Goal: Task Accomplishment & Management: Manage account settings

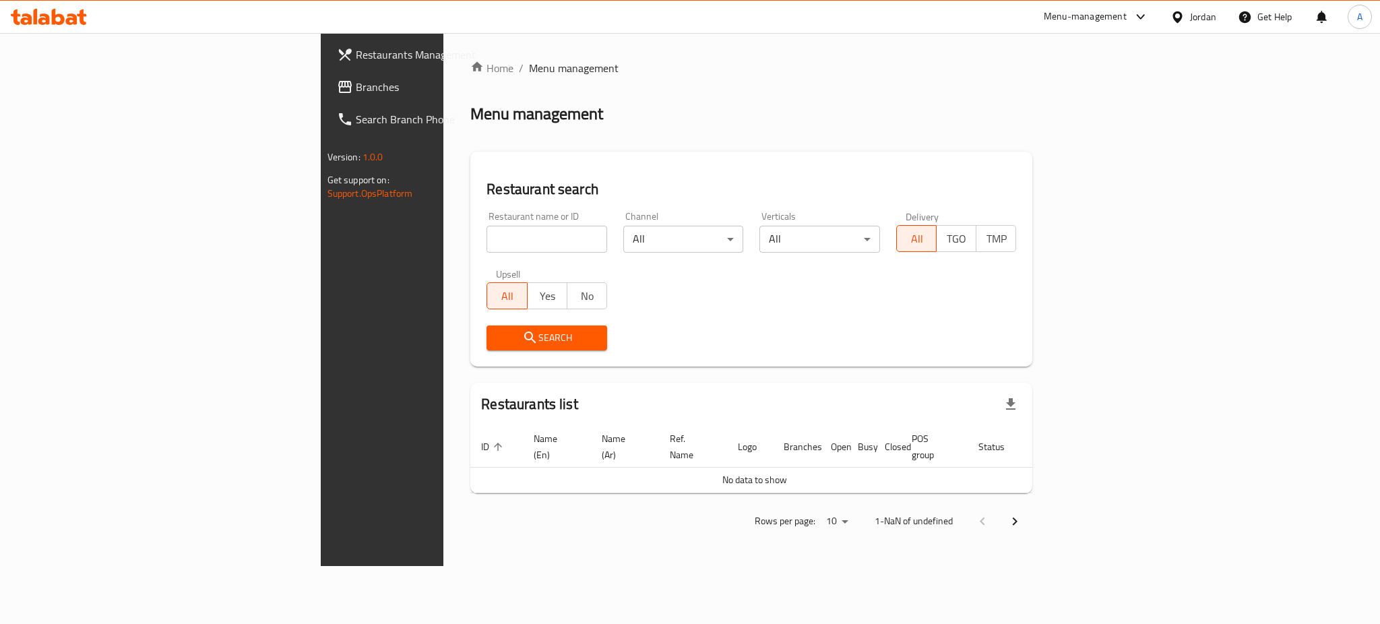
click at [486, 242] on input "search" at bounding box center [546, 239] width 121 height 27
type input "ش"
type input "amanti pasta"
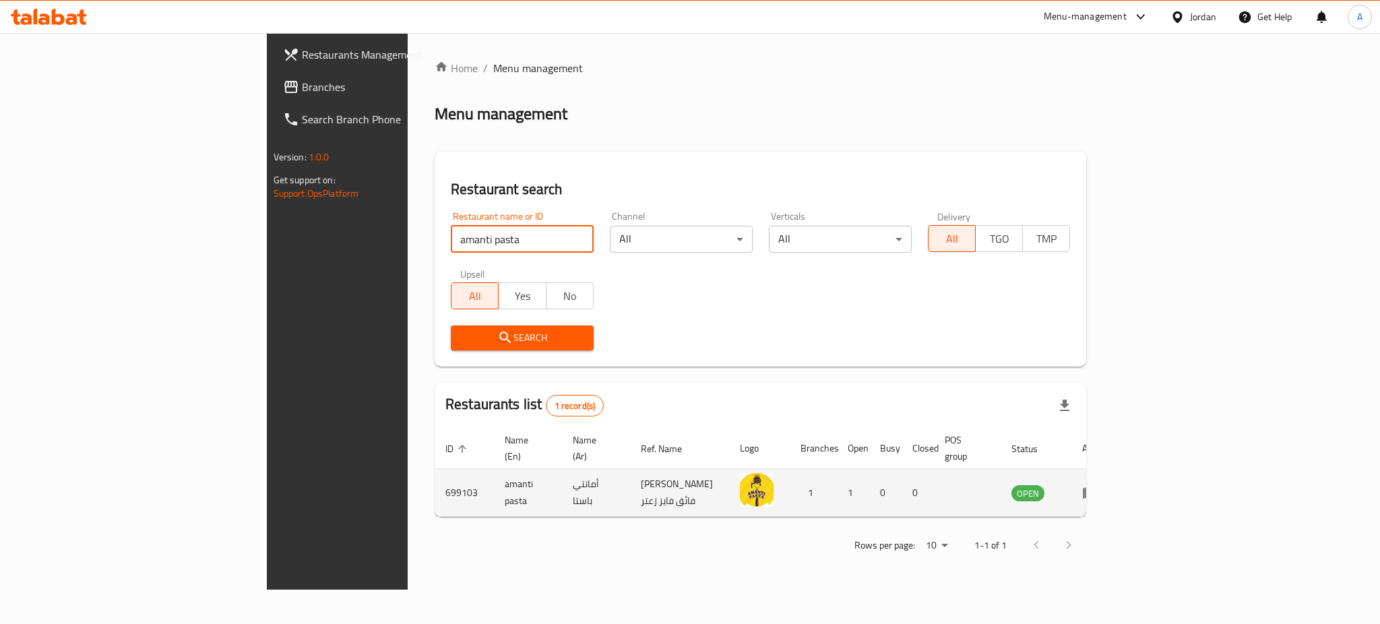
click at [1097, 488] on icon "enhanced table" at bounding box center [1090, 493] width 15 height 11
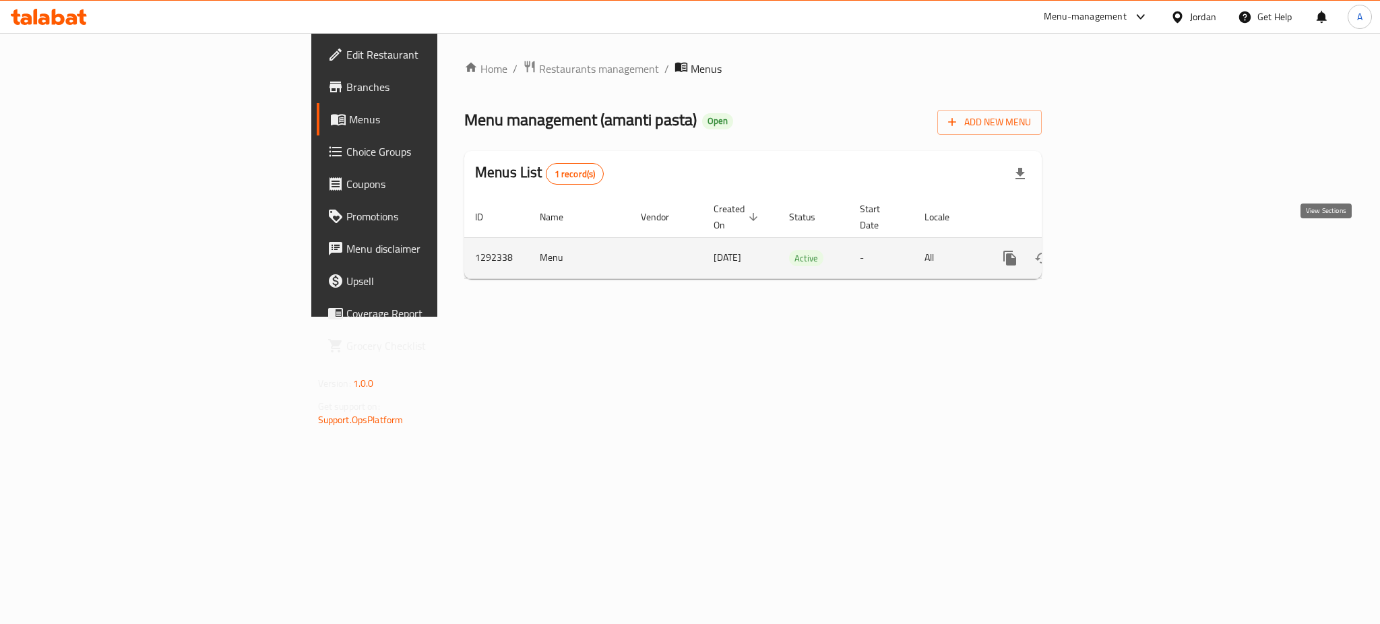
click at [1123, 242] on link "enhanced table" at bounding box center [1107, 258] width 32 height 32
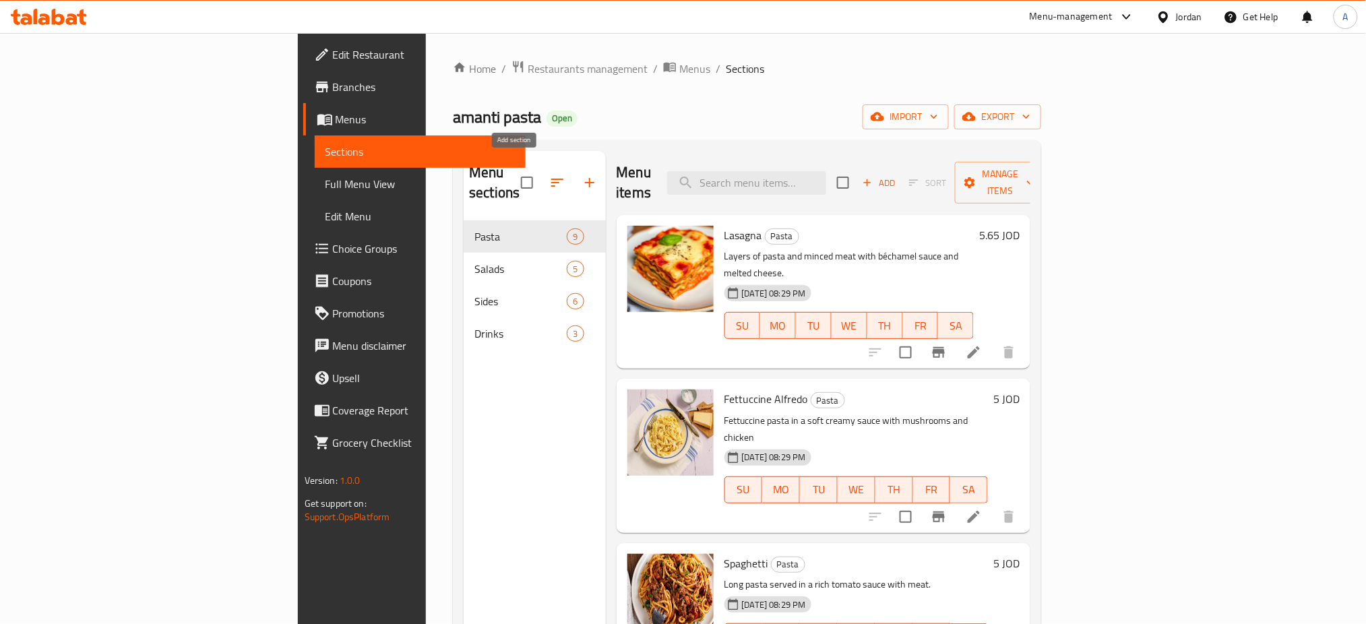
click at [581, 174] on icon "button" at bounding box center [589, 182] width 16 height 16
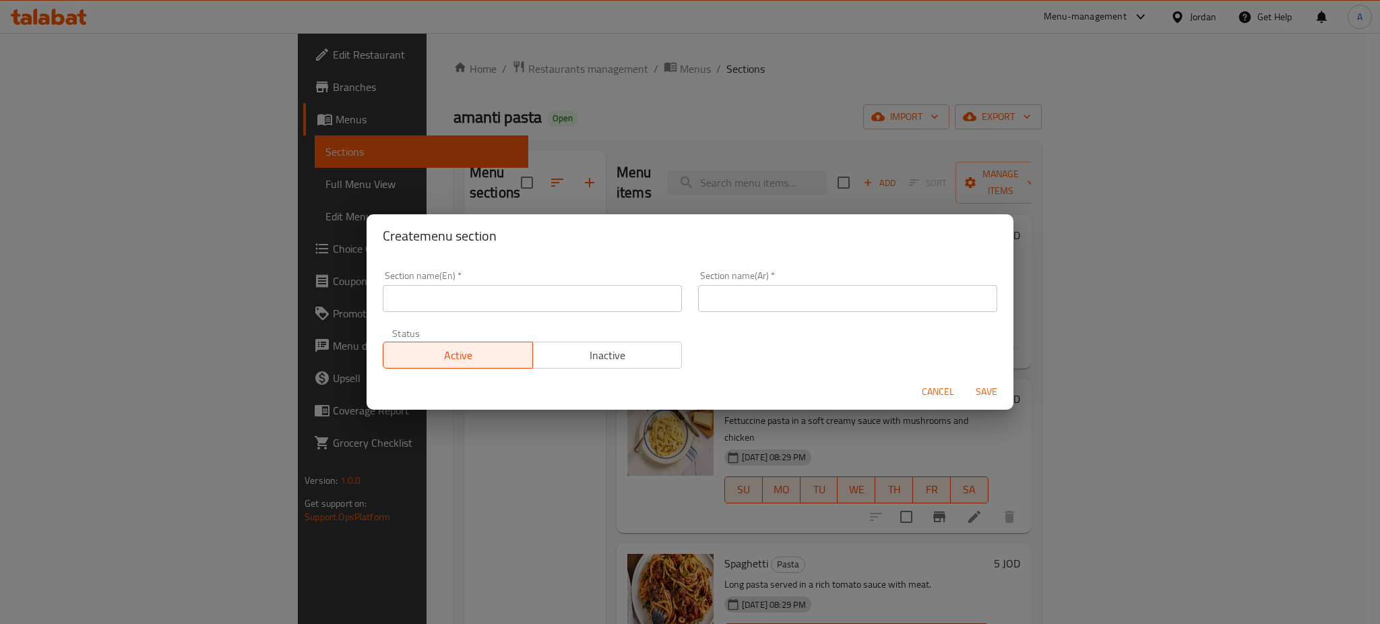
click at [944, 275] on div "Section name(Ar)   * Section name(Ar) *" at bounding box center [847, 291] width 299 height 41
click at [550, 297] on input "text" at bounding box center [532, 298] width 299 height 27
type input "Crunchy"
click at [798, 316] on div "Section name(Ar)   * Section name(Ar) *" at bounding box center [847, 291] width 315 height 57
click at [799, 299] on input "text" at bounding box center [847, 298] width 299 height 27
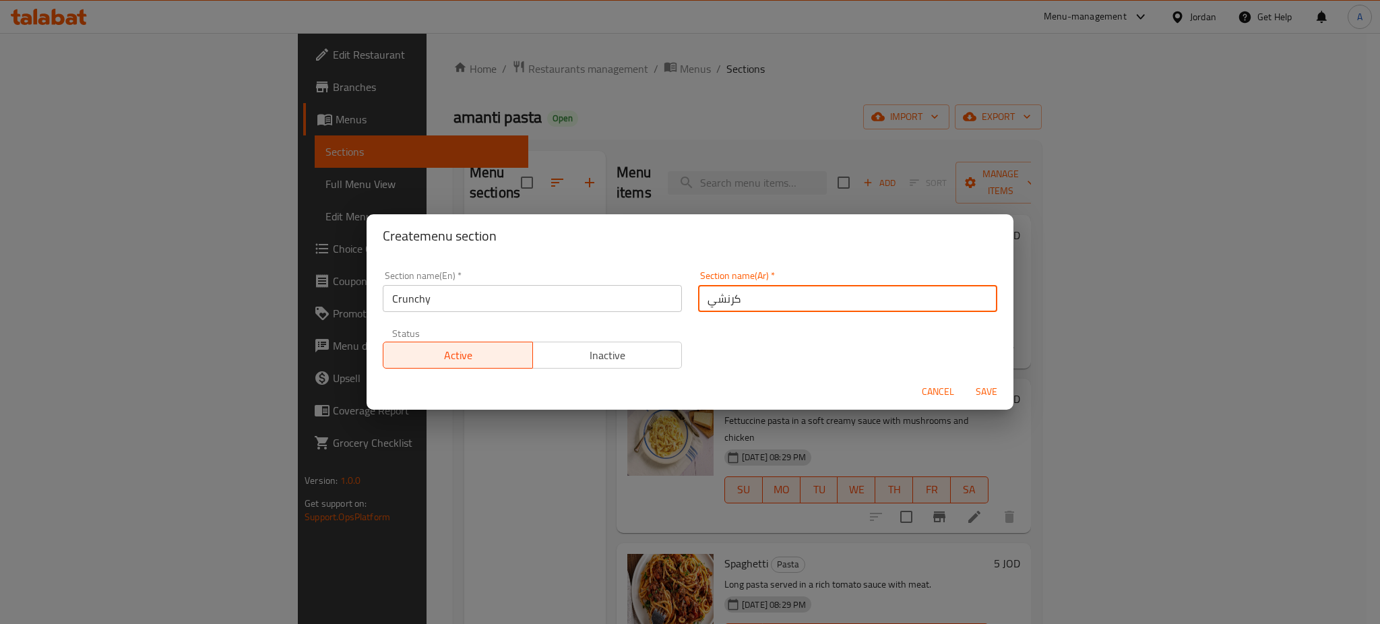
type input "كرنشي"
click at [1000, 393] on span "Save" at bounding box center [986, 391] width 32 height 17
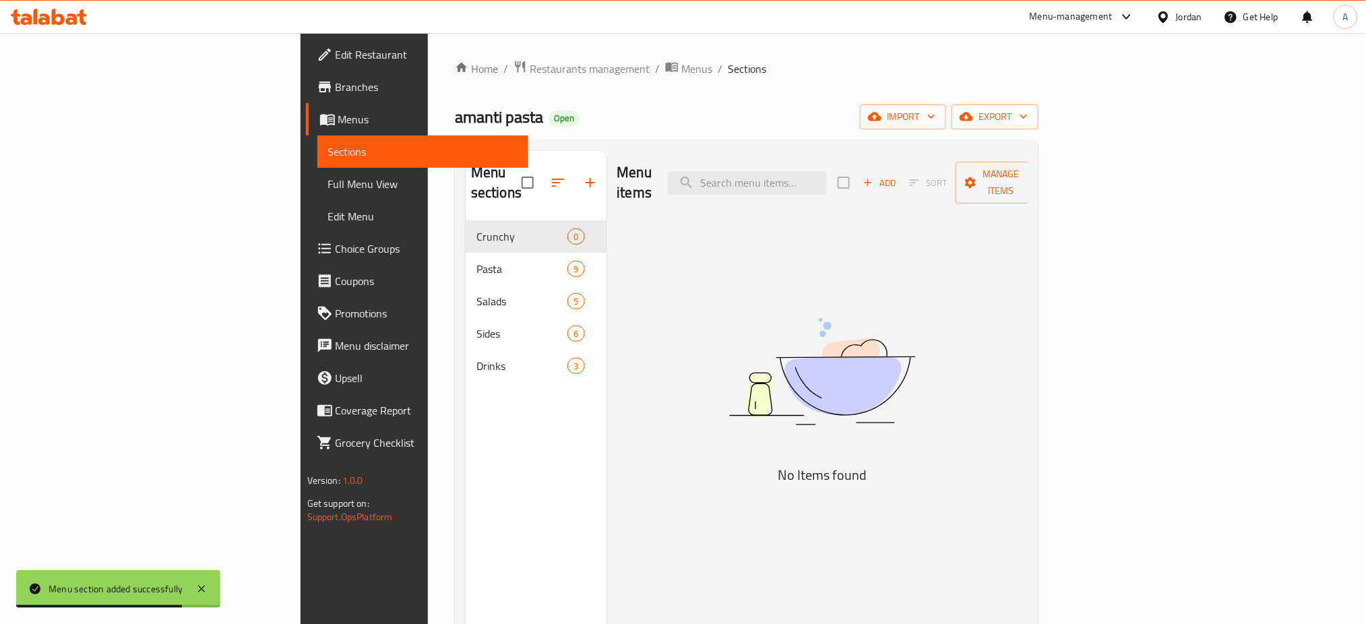
click at [985, 282] on img at bounding box center [821, 371] width 337 height 179
click at [901, 172] on button "Add" at bounding box center [879, 182] width 43 height 21
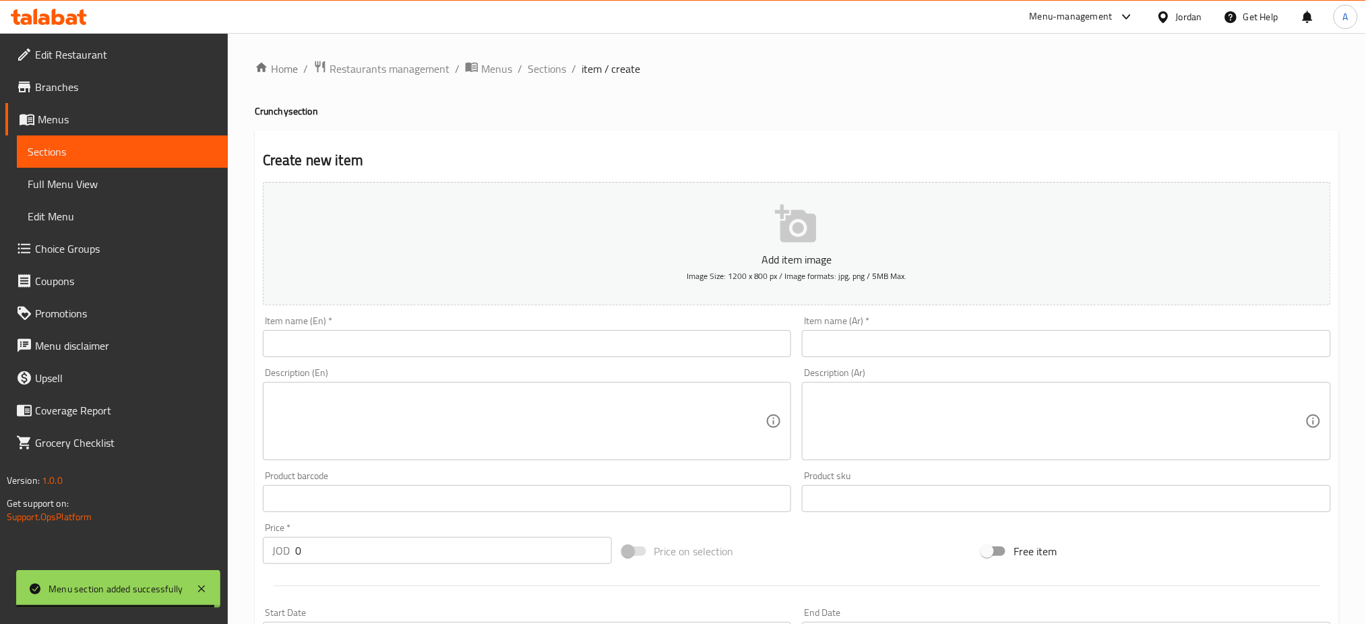
click at [578, 341] on input "text" at bounding box center [527, 343] width 529 height 27
paste input "Crunch Mac Fries"
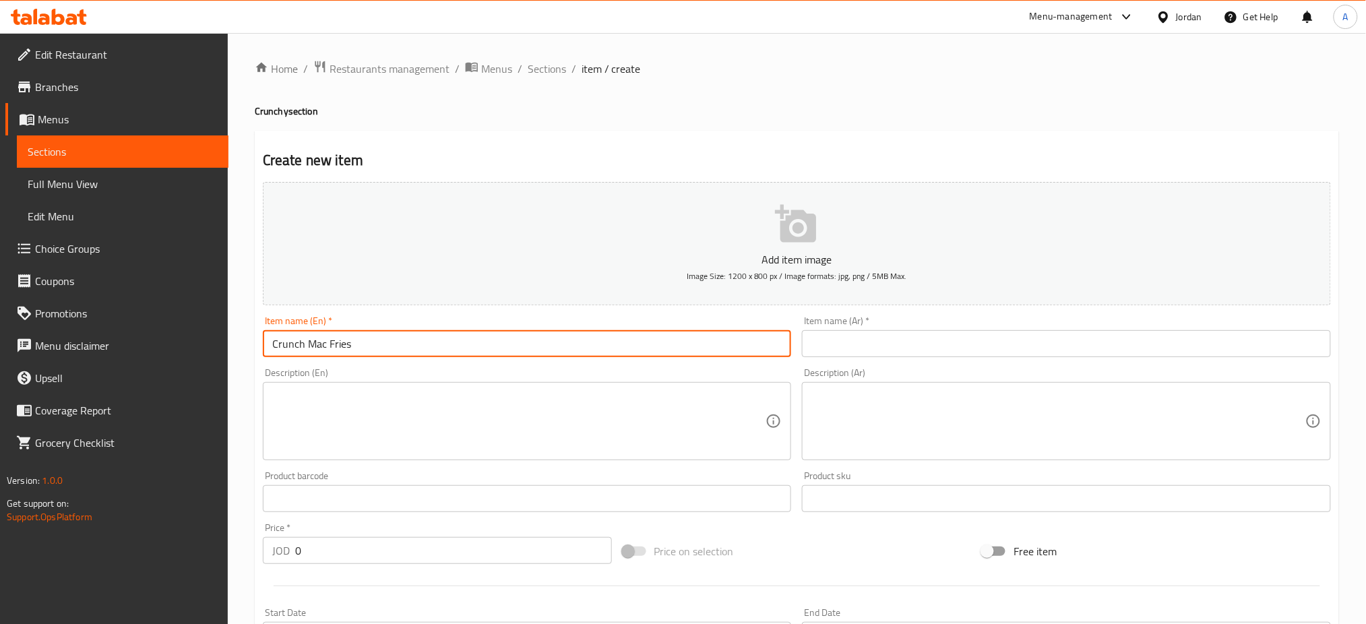
type input "Crunch Mac Fries"
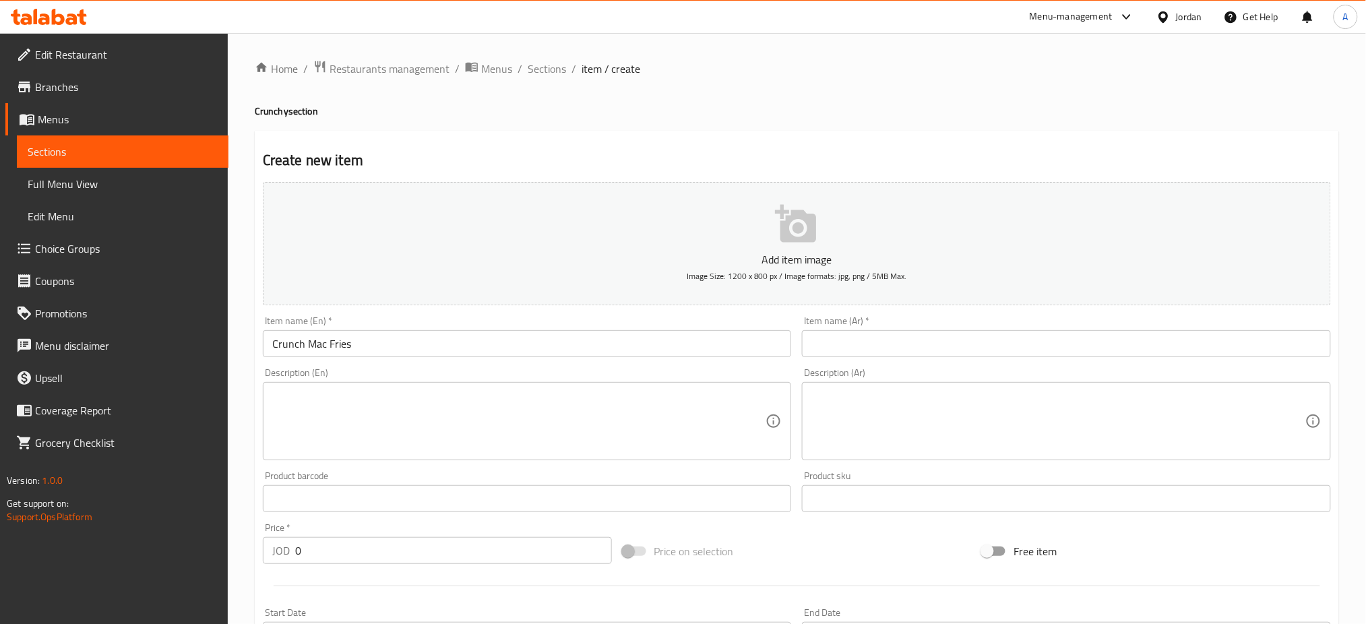
click at [1021, 381] on div "Description (Ar) Description (Ar)" at bounding box center [1066, 414] width 529 height 92
click at [1021, 371] on div "Description (Ar) Description (Ar)" at bounding box center [1066, 414] width 529 height 92
click at [1002, 376] on div "Description (Ar) Description (Ar)" at bounding box center [1066, 414] width 529 height 92
drag, startPoint x: 994, startPoint y: 346, endPoint x: 697, endPoint y: 453, distance: 316.0
click at [994, 346] on input "text" at bounding box center [1066, 343] width 529 height 27
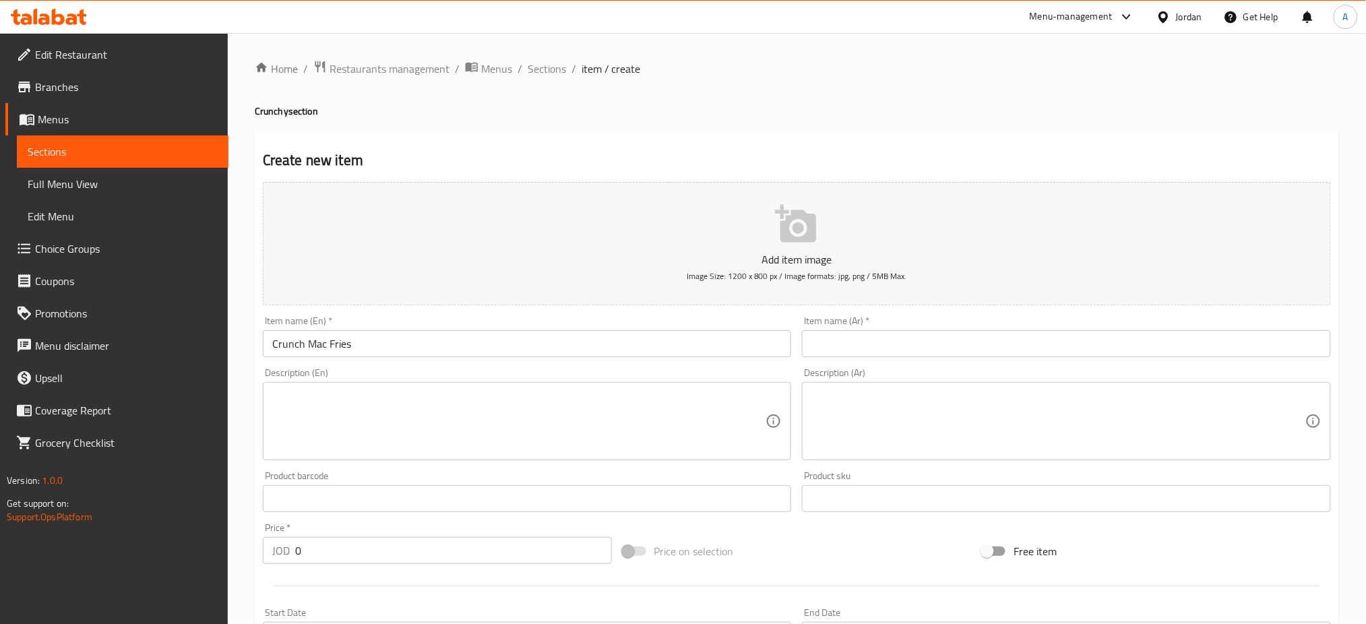
paste input "كرانش ماك فرايز"
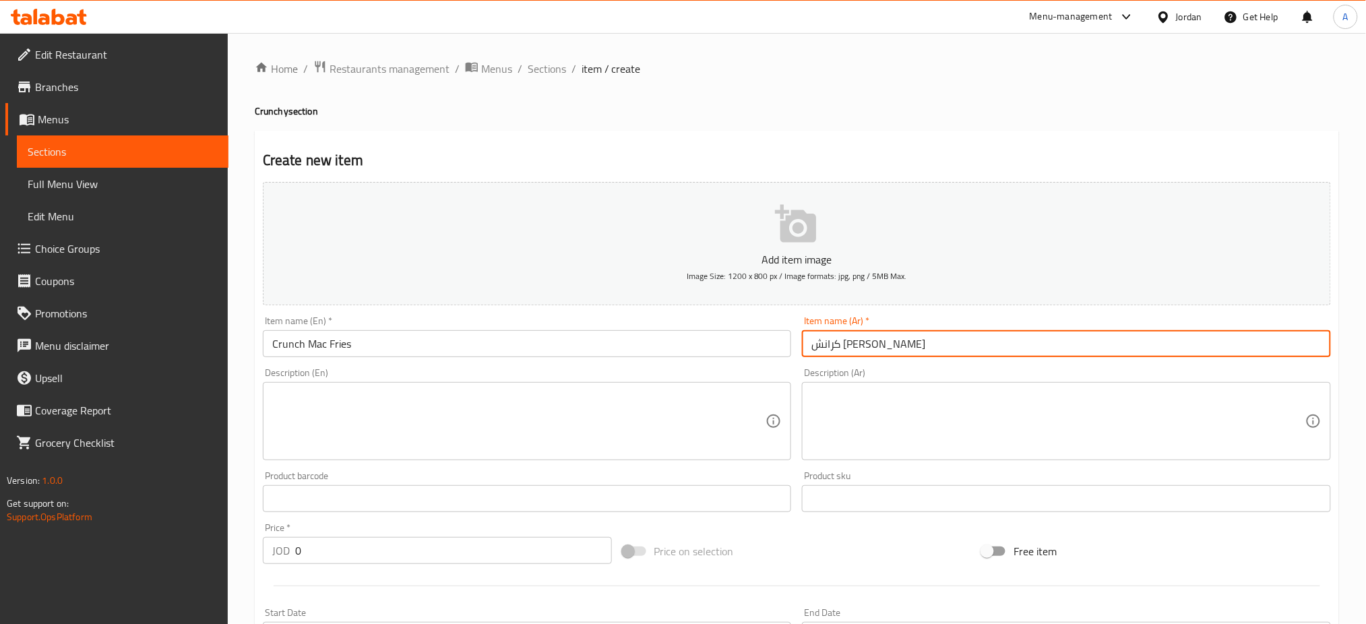
type input "كرانش ماك فرايز"
click at [439, 555] on input "0" at bounding box center [453, 550] width 317 height 27
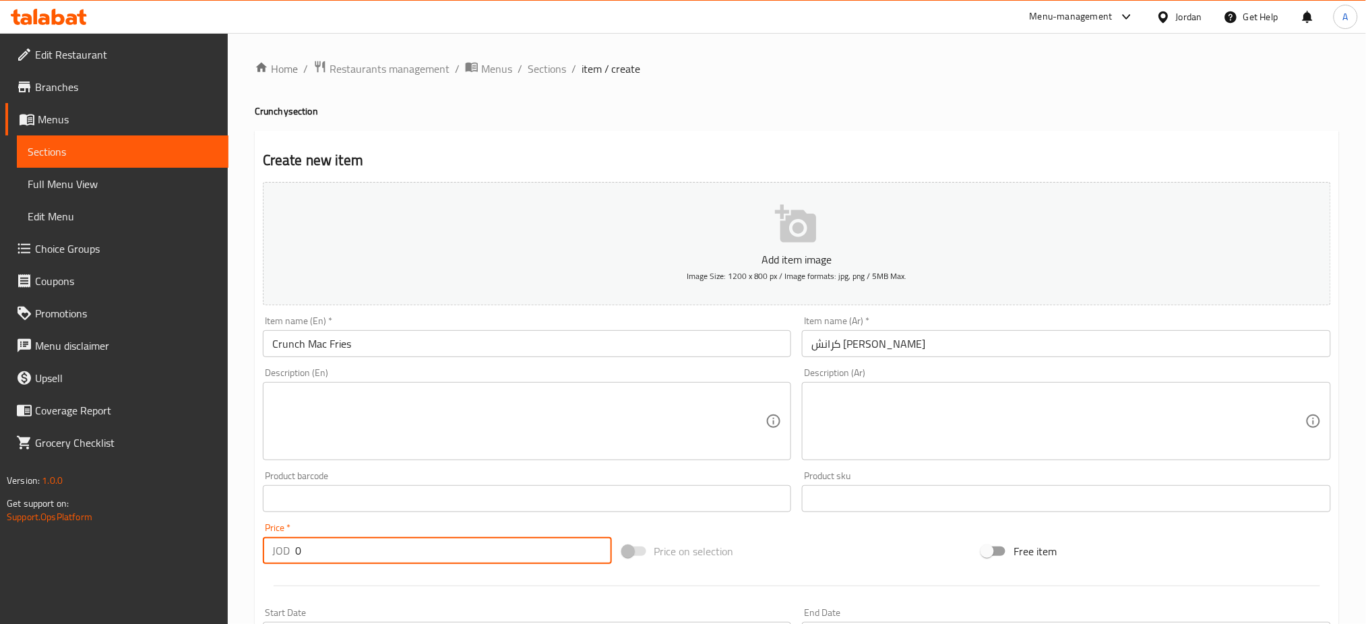
drag, startPoint x: 439, startPoint y: 555, endPoint x: 18, endPoint y: 538, distance: 421.4
click at [19, 538] on div "Edit Restaurant Branches Menus Sections Full Menu View Edit Menu Choice Groups …" at bounding box center [683, 492] width 1366 height 919
type input "4.75"
click at [1027, 404] on textarea at bounding box center [1058, 421] width 494 height 64
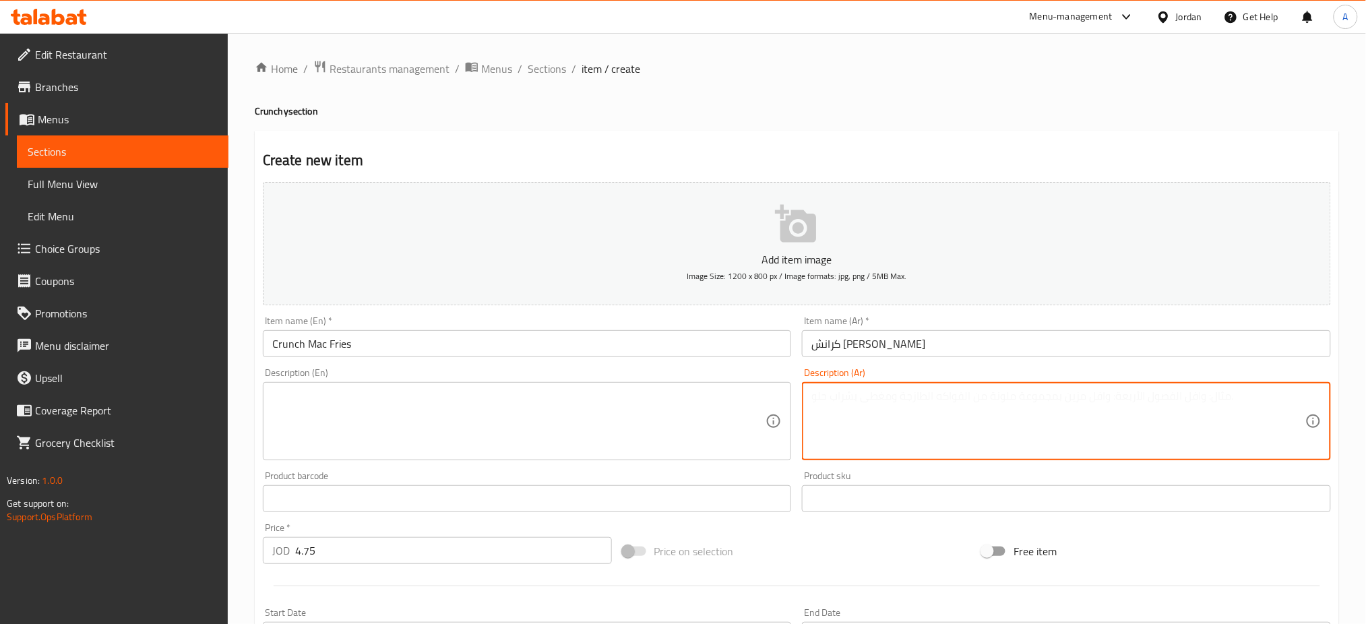
paste textarea "بطاطا مقرمشة × ماك أند تشيز دوبان × شبس كرنشي"
click at [602, 407] on textarea at bounding box center [519, 421] width 494 height 64
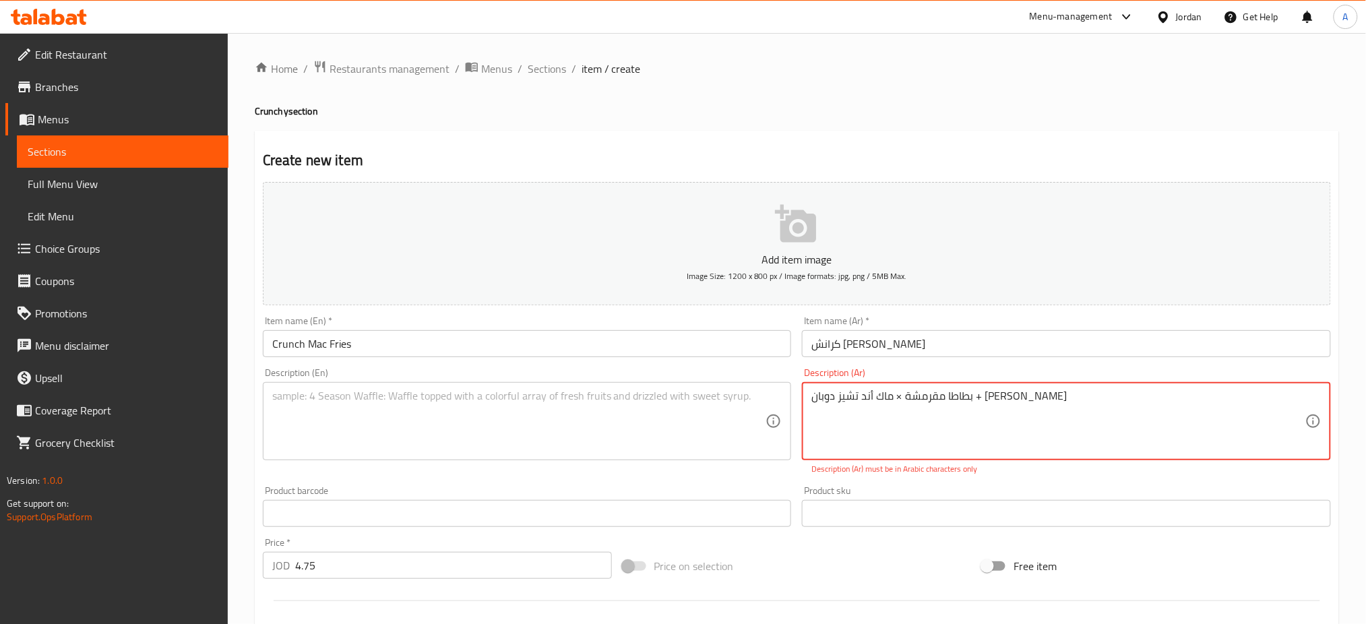
click at [971, 395] on textarea "بطاطا مقرمشة × ماك أند تشيز دوبان + شبس كرنشي" at bounding box center [1058, 421] width 494 height 64
drag, startPoint x: 1108, startPoint y: 393, endPoint x: 720, endPoint y: 404, distance: 387.5
click at [720, 404] on div "Add item image Image Size: 1200 x 800 px / Image formats: jpg, png / 5MB Max. I…" at bounding box center [796, 475] width 1079 height 596
type textarea "بطاطا مقرمشة + ماك أند تشيز دوبان + شبس كرنشي"
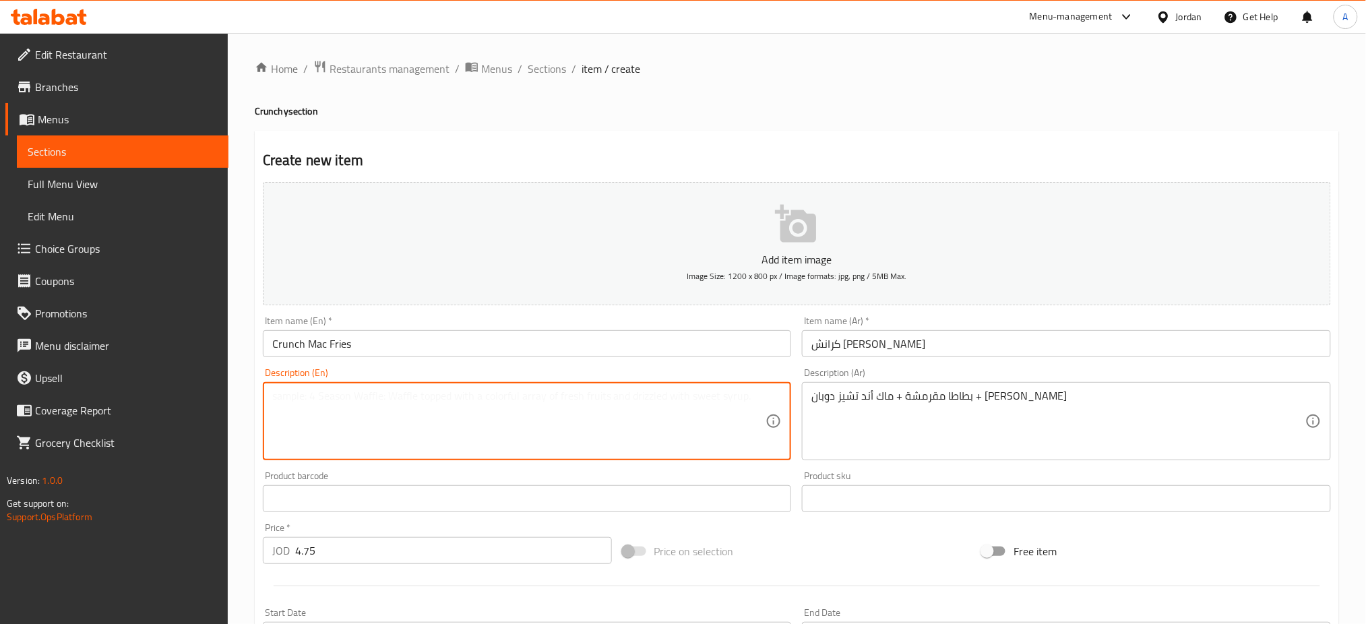
click at [532, 402] on textarea at bounding box center [519, 421] width 494 height 64
paste textarea "Crispy Fries + Mac & Cheese Dip + Crunchy Chips"
type textarea "Crispy Fries + Mac & Cheese Dip + Crunchy Chips"
click at [742, 224] on button "Add item image Image Size: 1200 x 800 px / Image formats: jpg, png / 5MB Max." at bounding box center [797, 243] width 1068 height 123
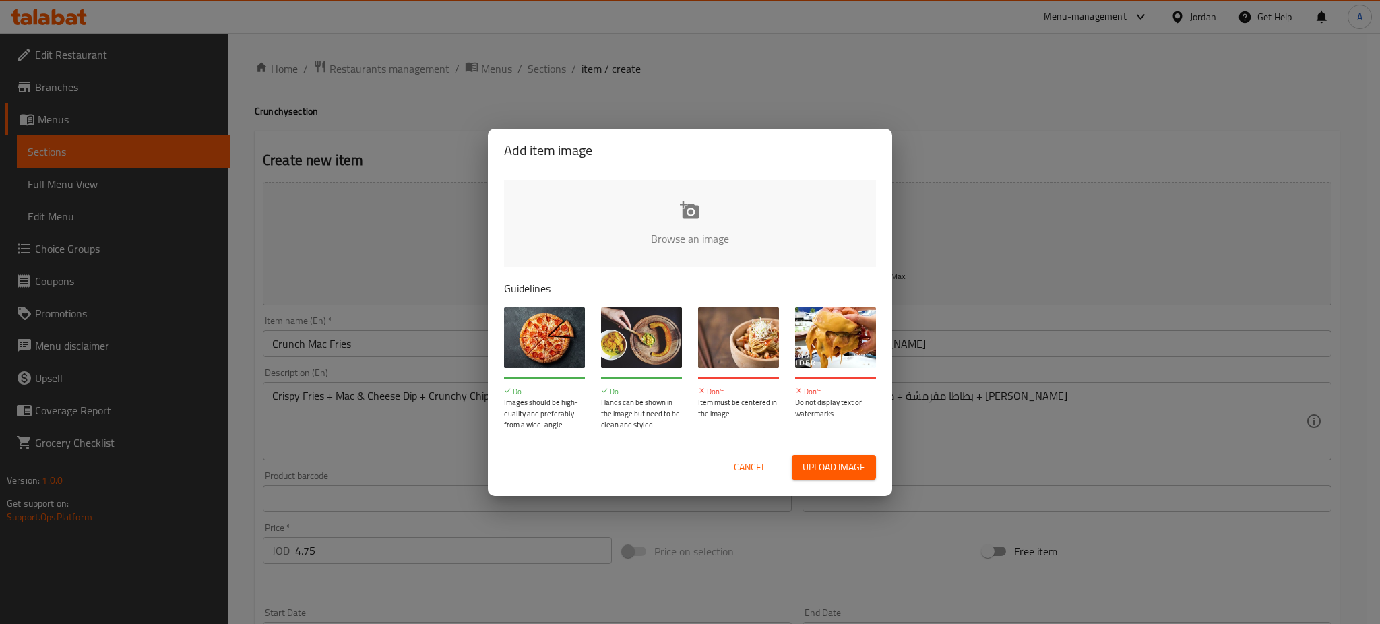
click at [962, 224] on div "Add item image Browse an image Guidelines Do Images should be high-quality and …" at bounding box center [690, 312] width 1380 height 624
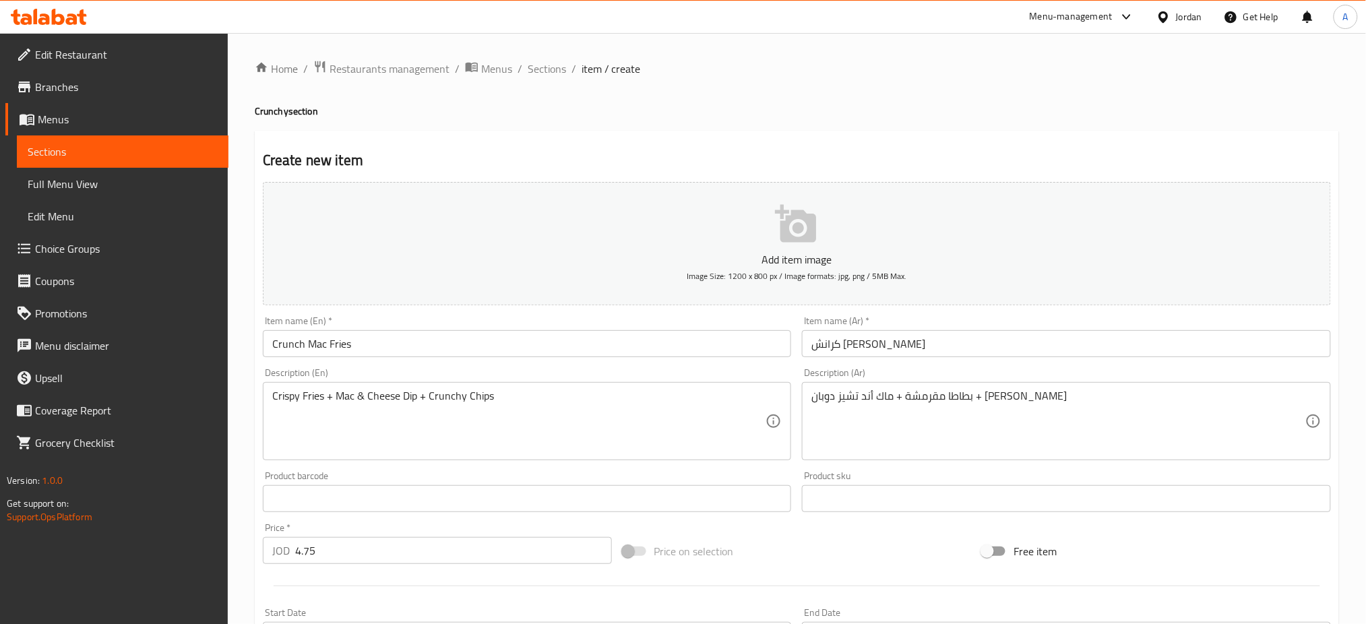
click at [634, 247] on button "Add item image Image Size: 1200 x 800 px / Image formats: jpg, png / 5MB Max." at bounding box center [797, 243] width 1068 height 123
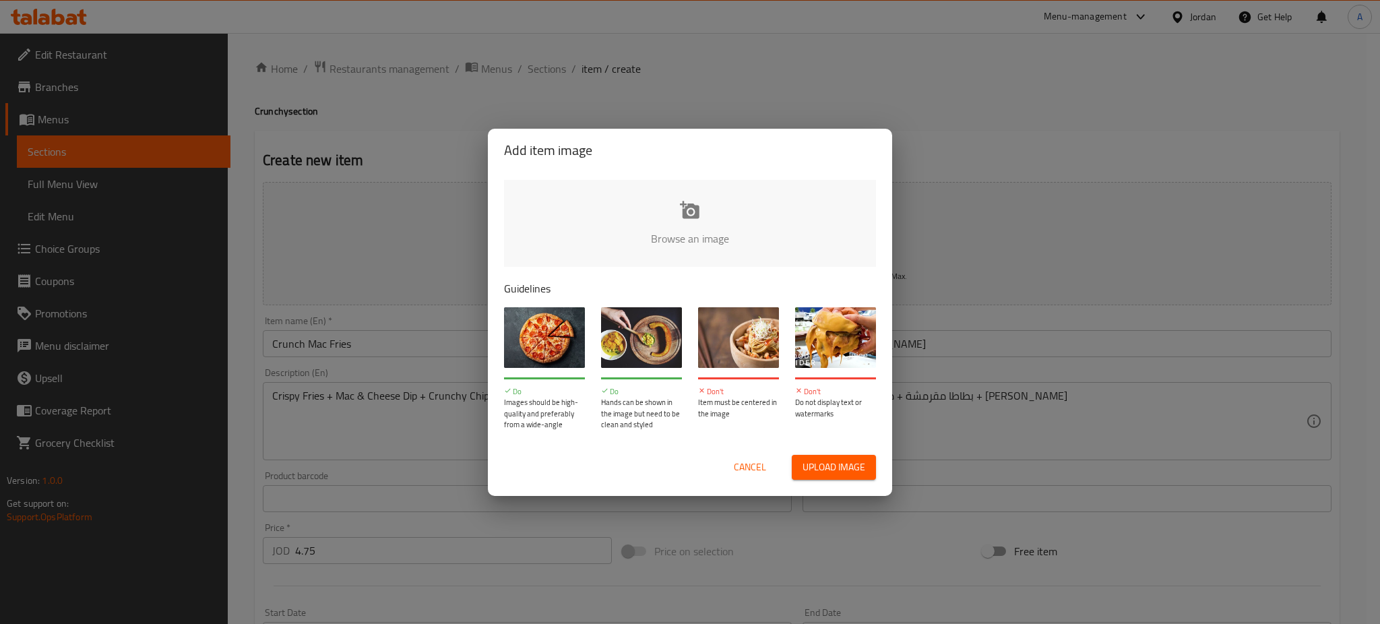
click at [738, 232] on input "file" at bounding box center [1145, 243] width 1283 height 126
type input "C:\fakepath\WhatsApp Image 2025-09-10 at 14.53.14_b3396017.jpg"
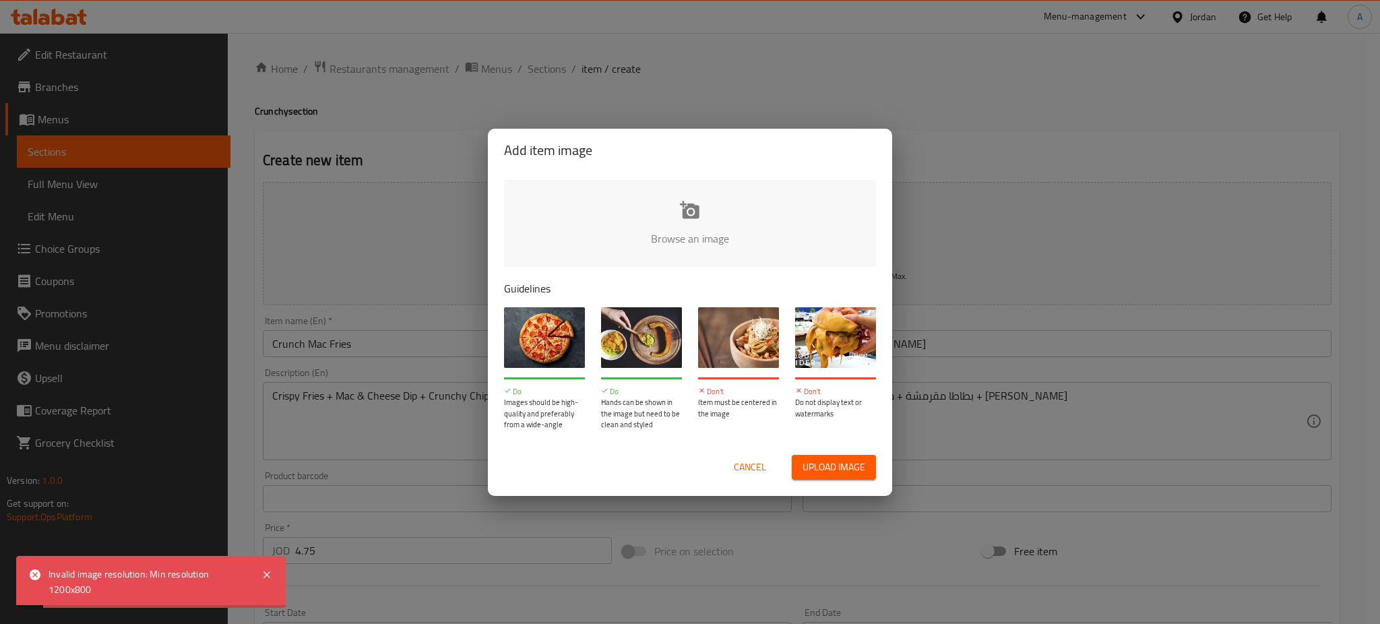
click at [729, 470] on button "Cancel" at bounding box center [749, 467] width 43 height 25
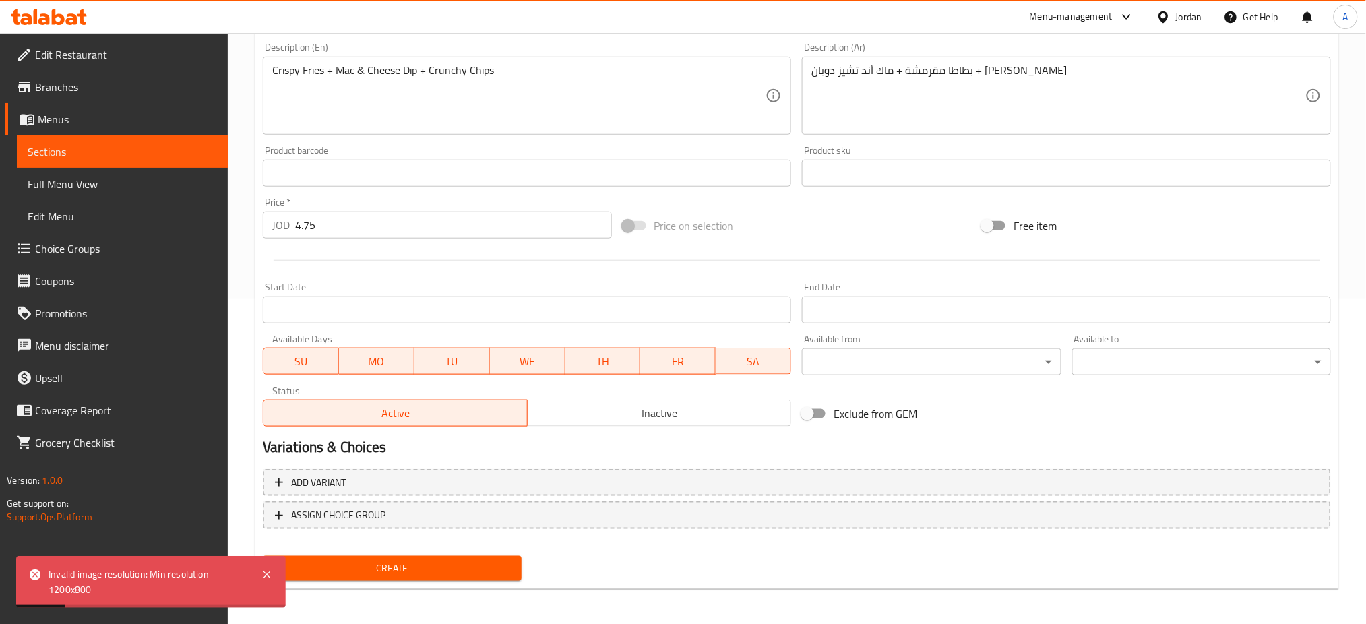
click at [447, 564] on span "Create" at bounding box center [392, 568] width 237 height 17
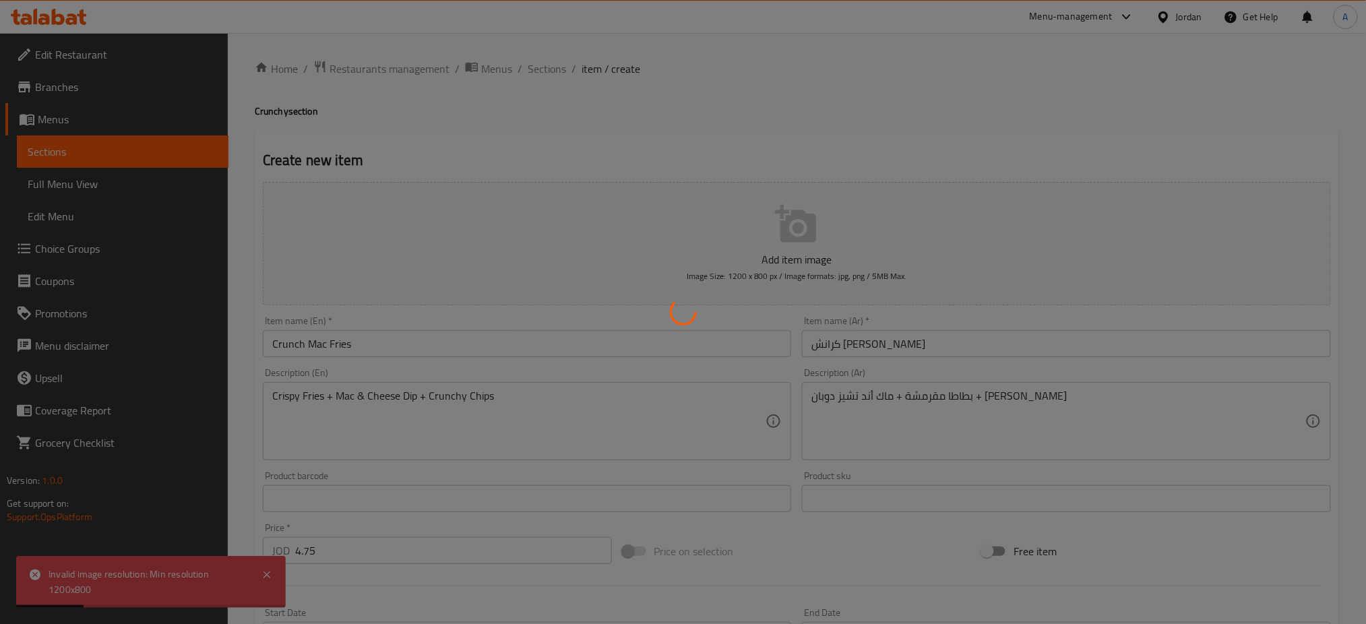
type input "0"
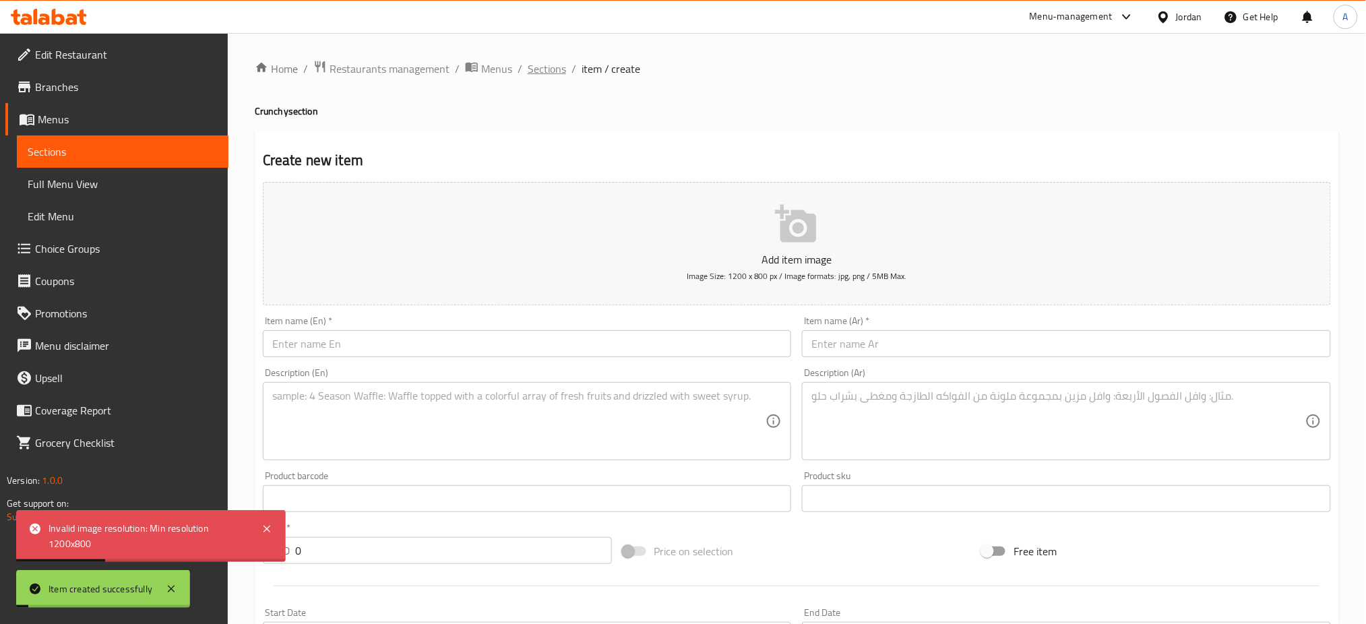
click at [545, 62] on span "Sections" at bounding box center [547, 69] width 38 height 16
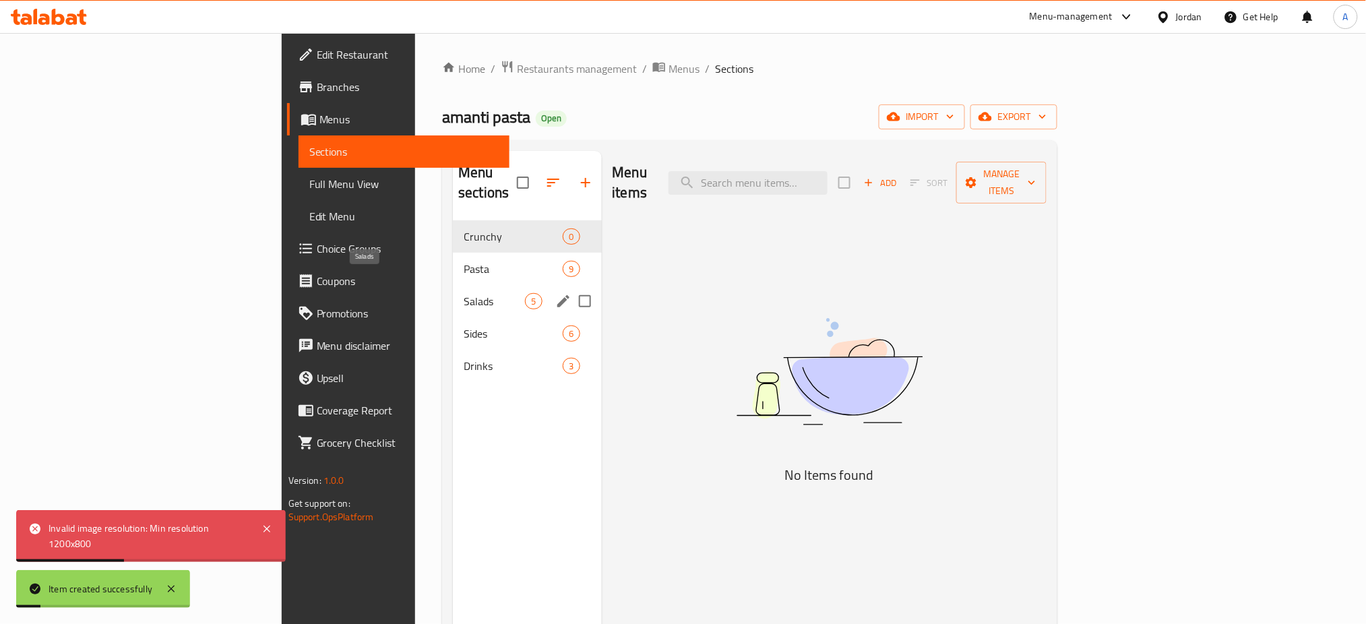
click at [453, 253] on div "Pasta 9" at bounding box center [527, 269] width 148 height 32
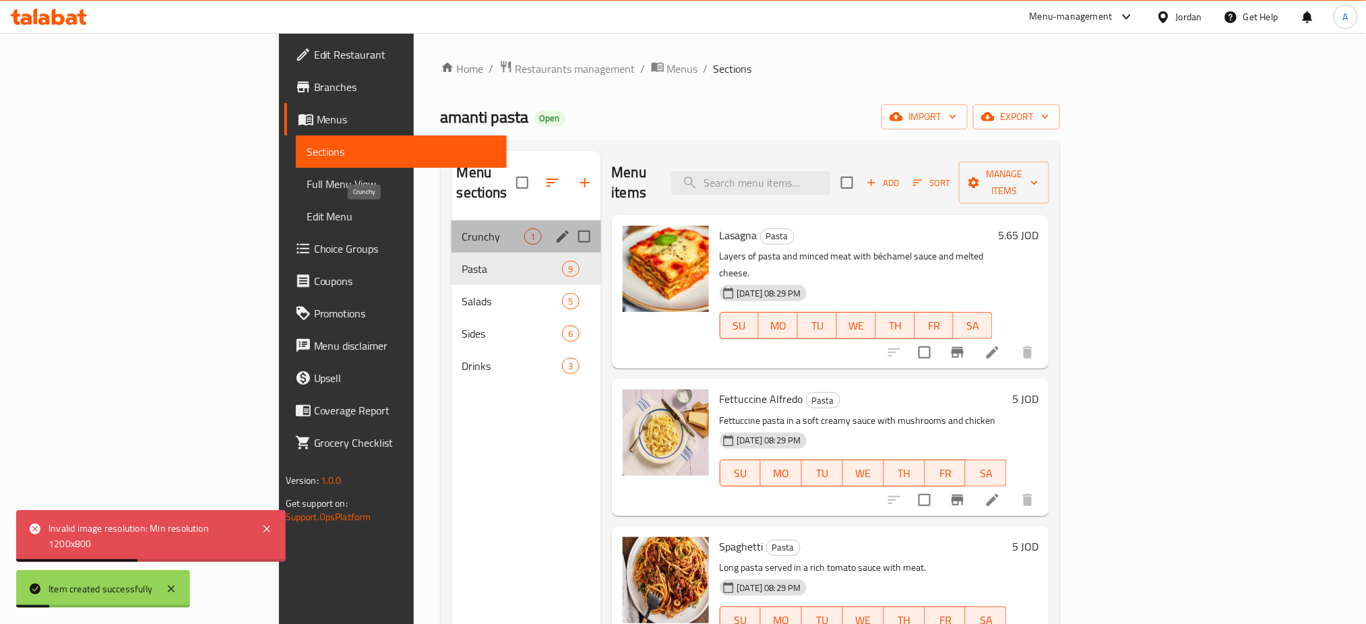
click at [462, 228] on span "Crunchy" at bounding box center [493, 236] width 63 height 16
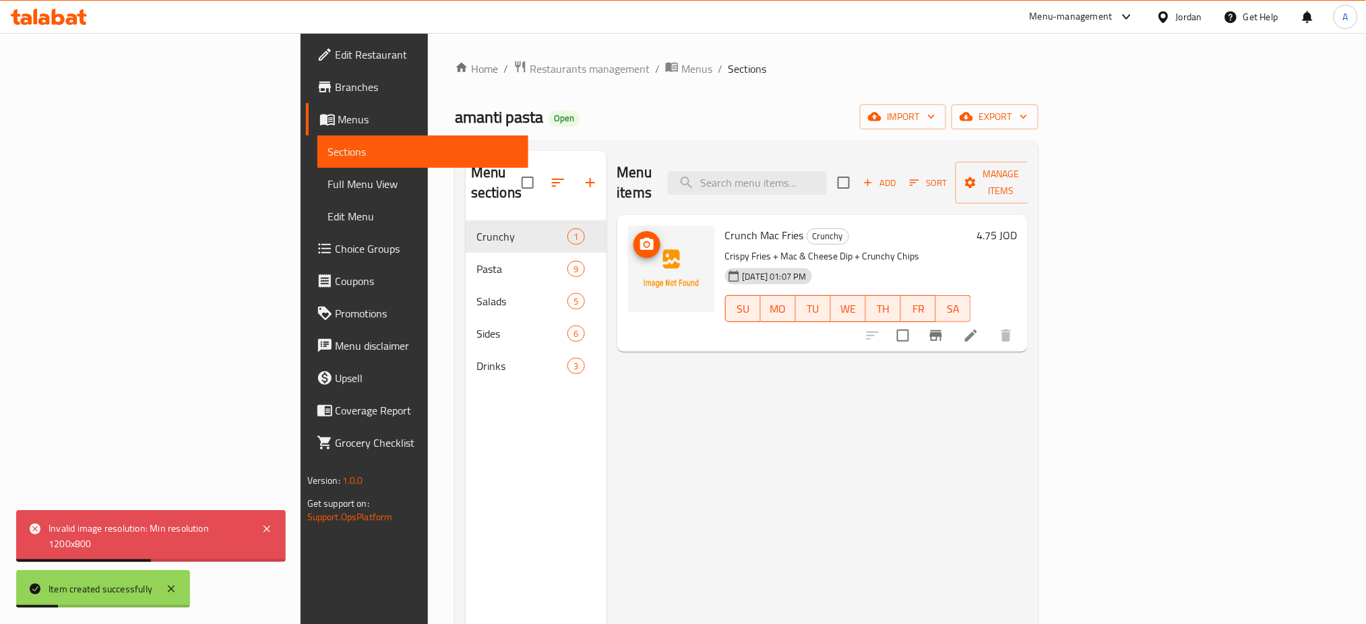
click at [644, 243] on circle "upload picture" at bounding box center [646, 245] width 4 height 4
click at [265, 525] on icon at bounding box center [267, 529] width 16 height 16
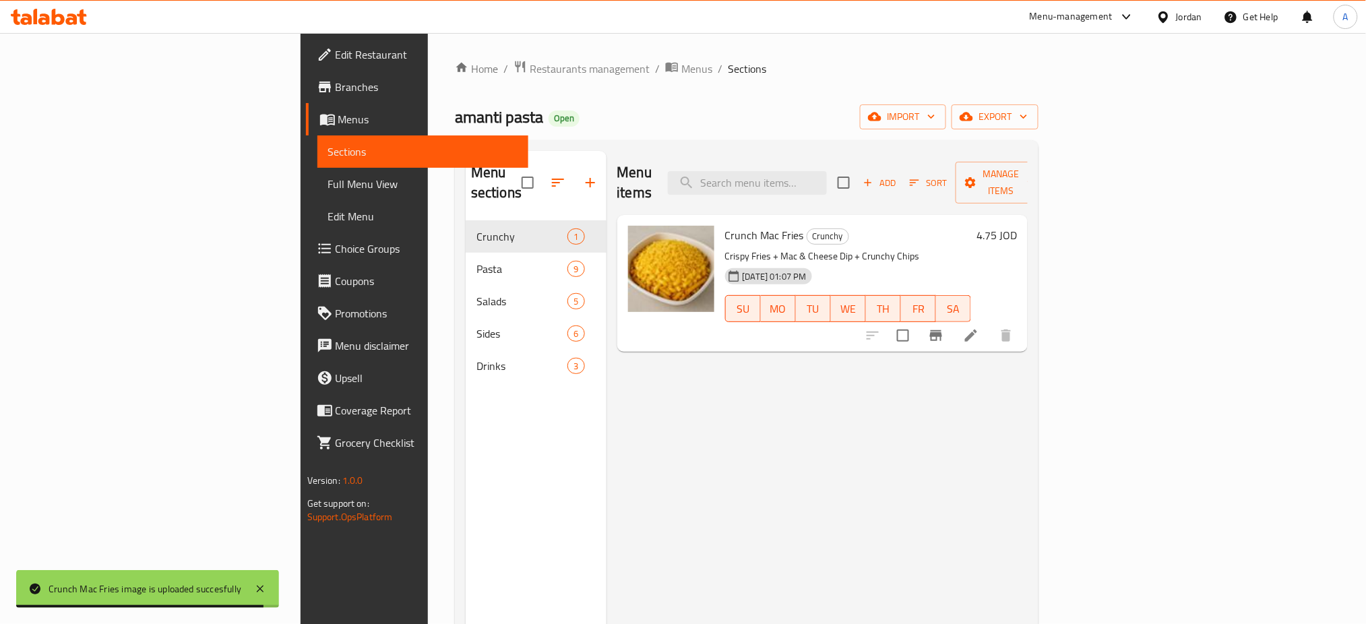
drag, startPoint x: 410, startPoint y: 58, endPoint x: 420, endPoint y: 58, distance: 10.1
click at [530, 61] on span "Restaurants management" at bounding box center [590, 69] width 120 height 16
